Goal: Task Accomplishment & Management: Use online tool/utility

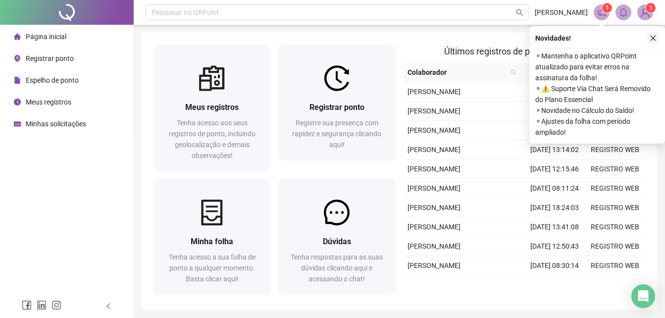
click at [650, 36] on icon "close" at bounding box center [653, 38] width 7 height 7
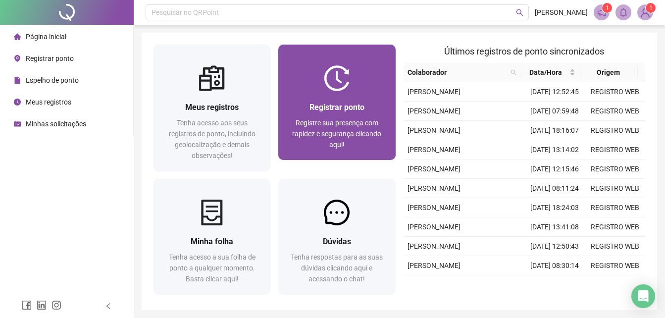
click at [305, 116] on div "Registrar ponto Registre sua presença com rapidez e segurança clicando aqui!" at bounding box center [336, 125] width 93 height 49
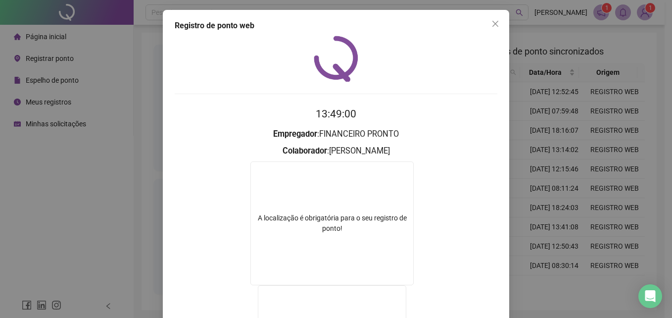
click at [583, 179] on div "Registro de ponto web 13:49:00 Empregador : FINANCEIRO PRONTO Colaborador : [PE…" at bounding box center [336, 159] width 672 height 318
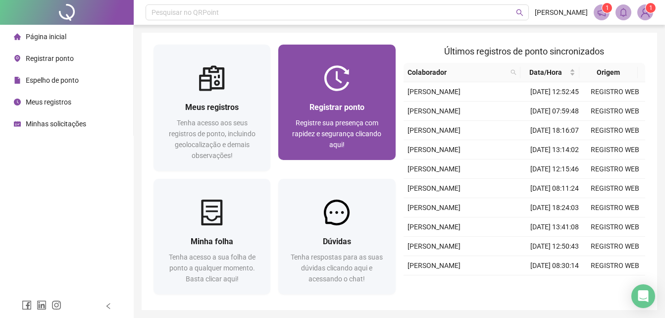
click at [316, 119] on span "Registre sua presença com rapidez e segurança clicando aqui!" at bounding box center [336, 134] width 89 height 30
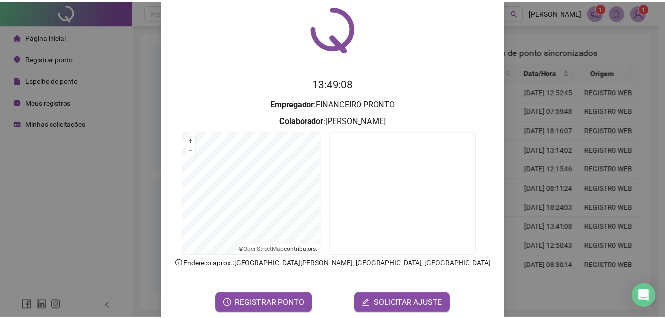
scroll to position [47, 0]
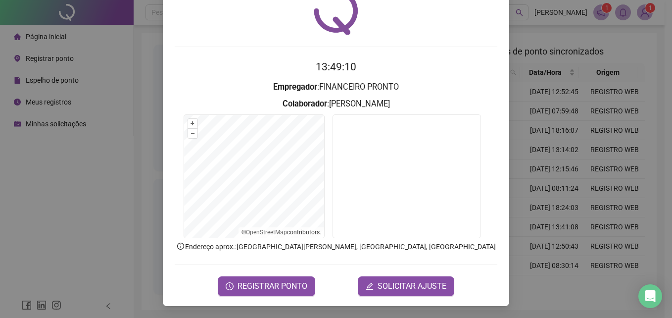
click at [284, 265] on form "13:49:10 Empregador : FINANCEIRO PRONTO Colaborador : [PERSON_NAME] + – ⇧ › © O…" at bounding box center [336, 177] width 323 height 237
click at [281, 273] on form "13:49:10 Empregador : FINANCEIRO PRONTO Colaborador : [PERSON_NAME] + – ⇧ › © O…" at bounding box center [336, 177] width 323 height 237
click at [279, 284] on span "REGISTRAR PONTO" at bounding box center [273, 286] width 70 height 12
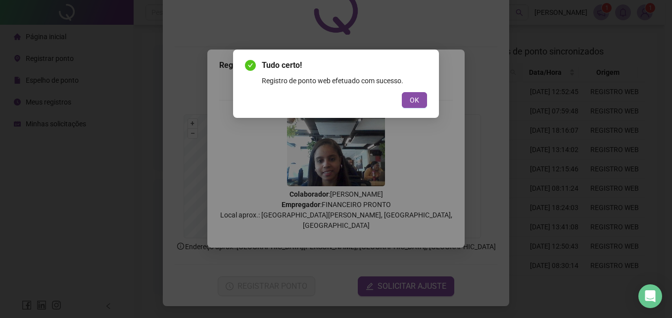
drag, startPoint x: 390, startPoint y: 91, endPoint x: 397, endPoint y: 94, distance: 7.3
click at [390, 94] on div "Tudo certo! Registro de ponto web efetuado com sucesso. OK" at bounding box center [336, 83] width 182 height 49
click at [412, 99] on span "OK" at bounding box center [414, 100] width 9 height 11
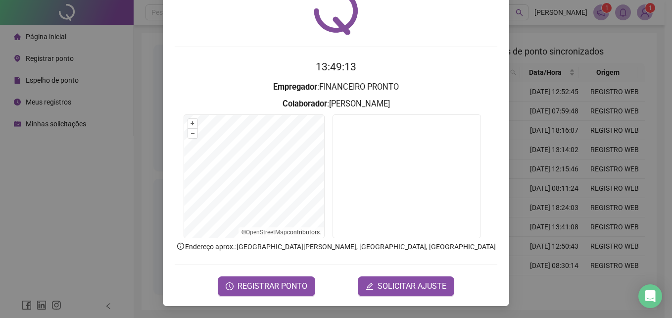
click at [530, 96] on div "Registro de ponto web 13:49:13 Empregador : FINANCEIRO PRONTO Colaborador : [PE…" at bounding box center [336, 159] width 672 height 318
